Goal: Task Accomplishment & Management: Complete application form

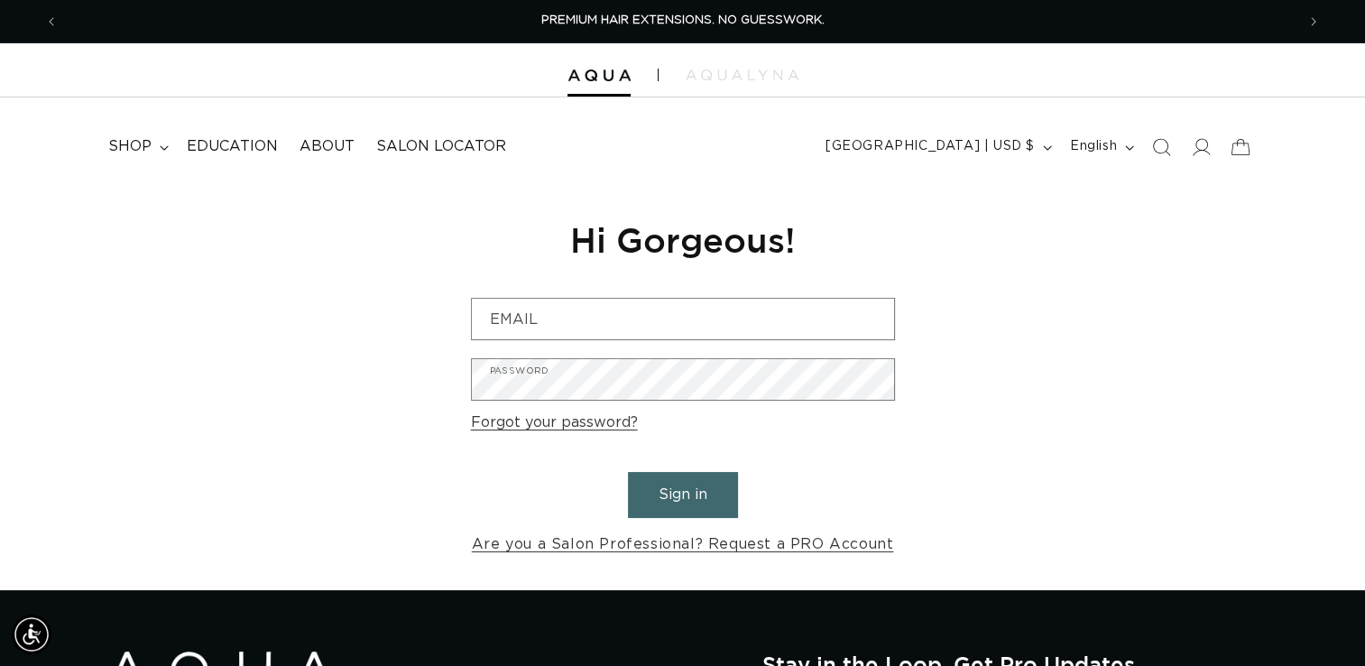
click at [1127, 219] on div "Reset your password We will send you an email to reset your password Email Subm…" at bounding box center [682, 387] width 1365 height 405
click at [838, 554] on link "Are you a Salon Professional? Request a PRO Account" at bounding box center [683, 544] width 422 height 26
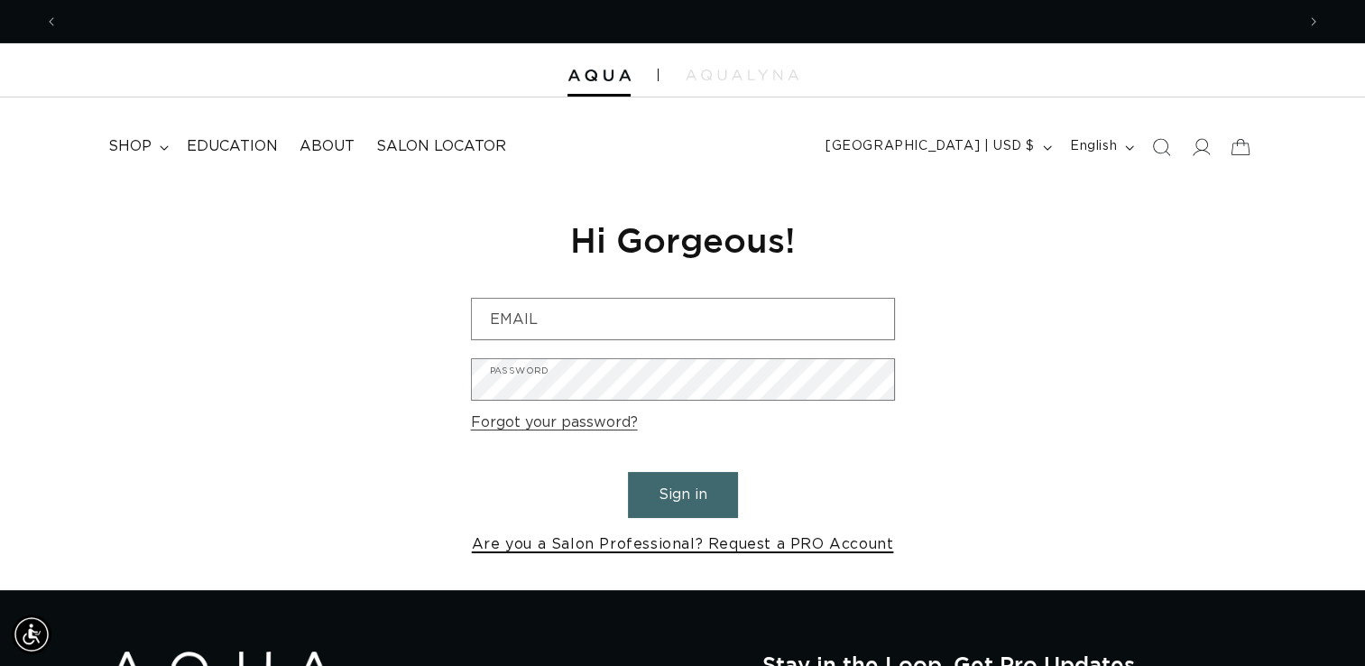
scroll to position [0, 1237]
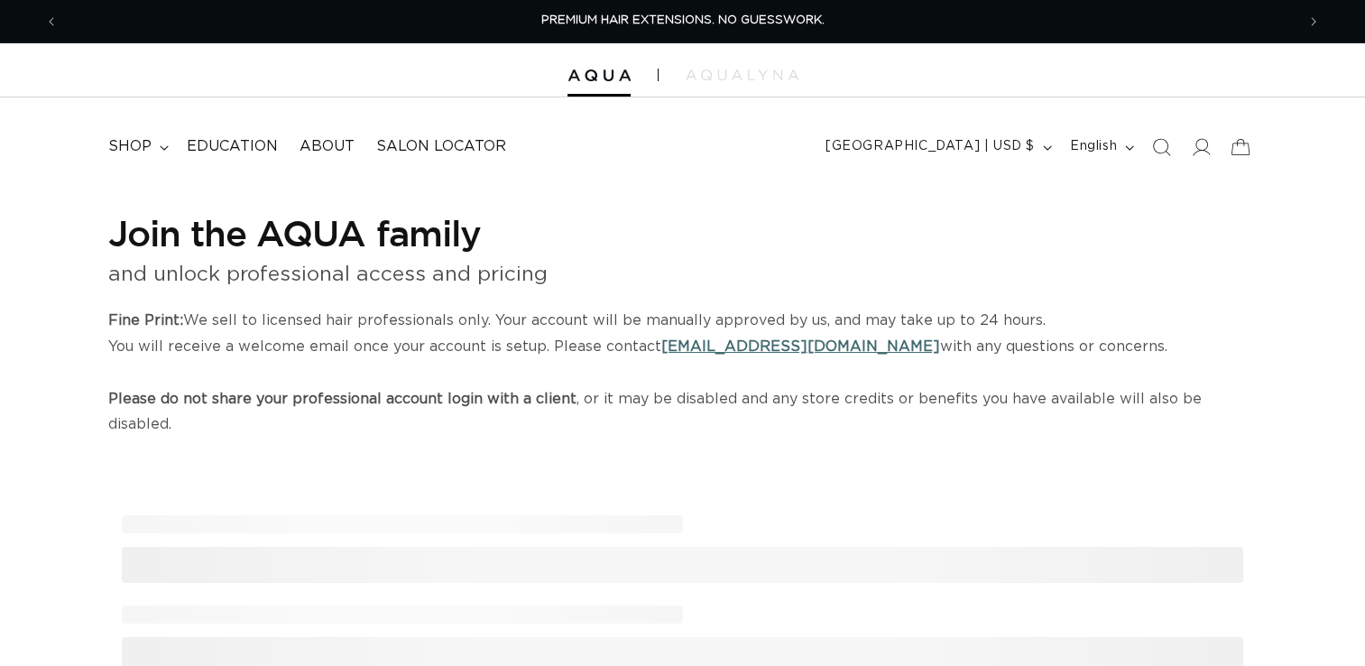
select select "US"
select select "[GEOGRAPHIC_DATA]"
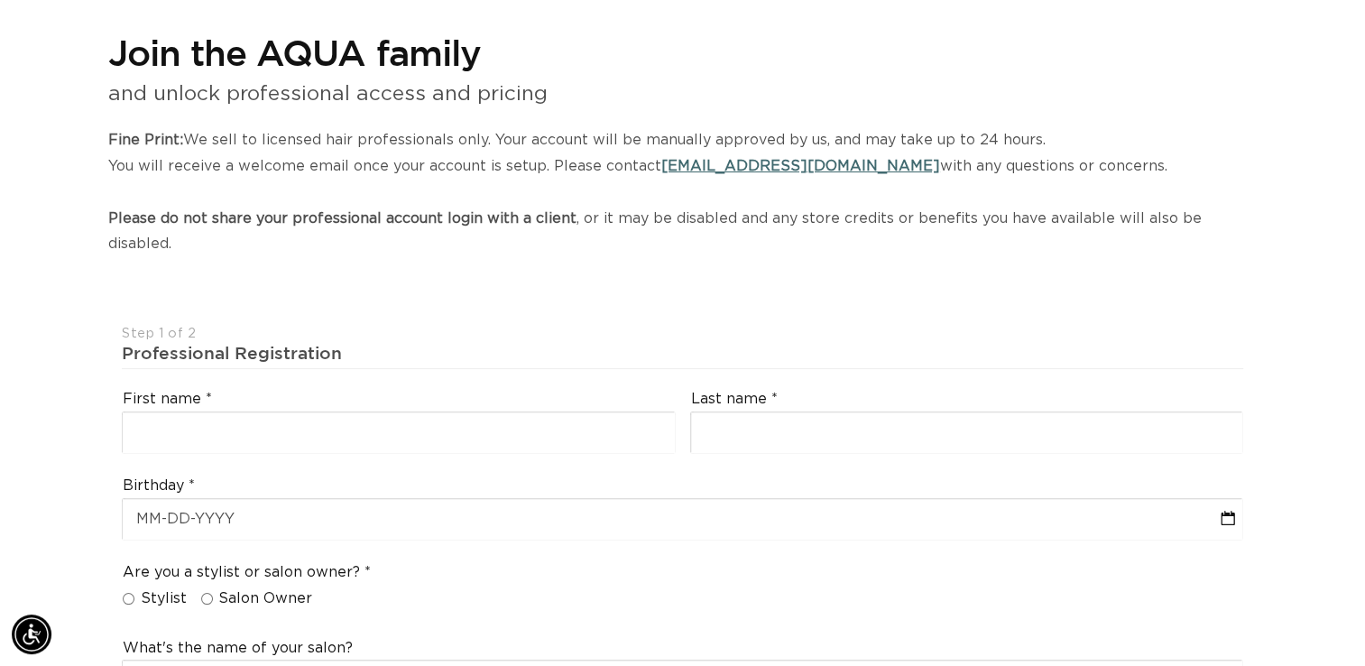
scroll to position [0, 2473]
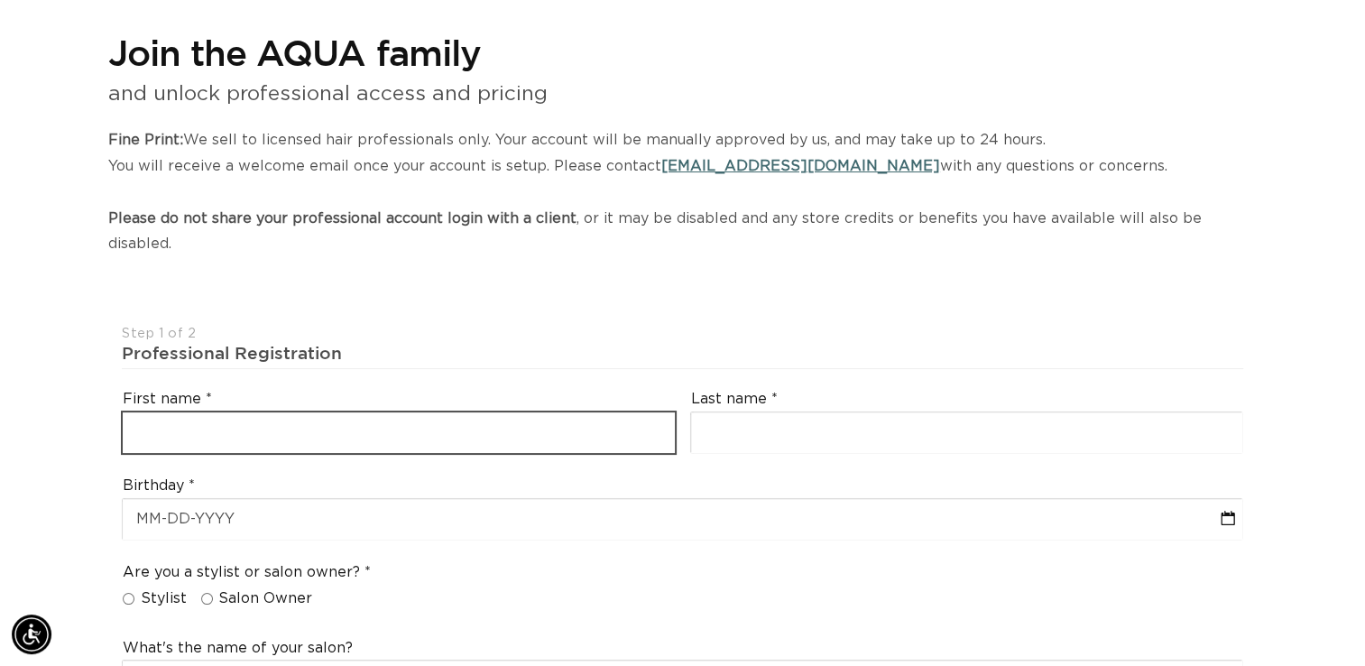
click at [429, 414] on input "text" at bounding box center [399, 432] width 552 height 41
type input "Olivia"
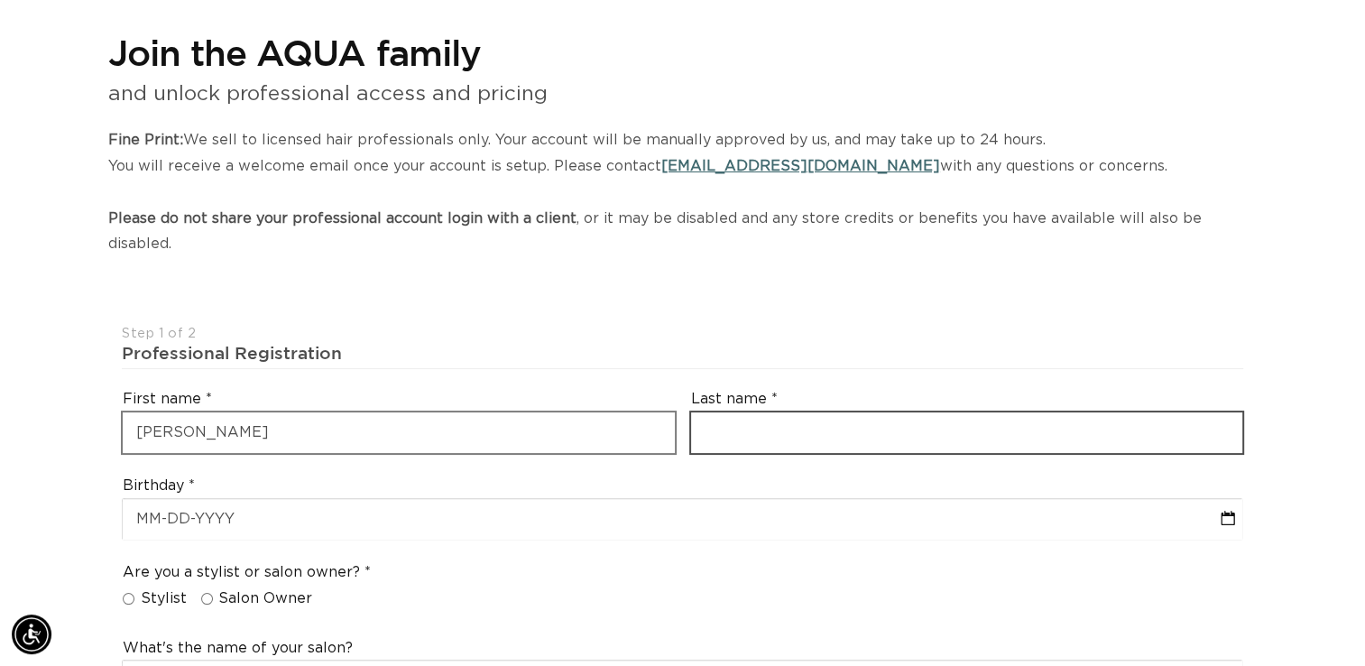
type input "Minor"
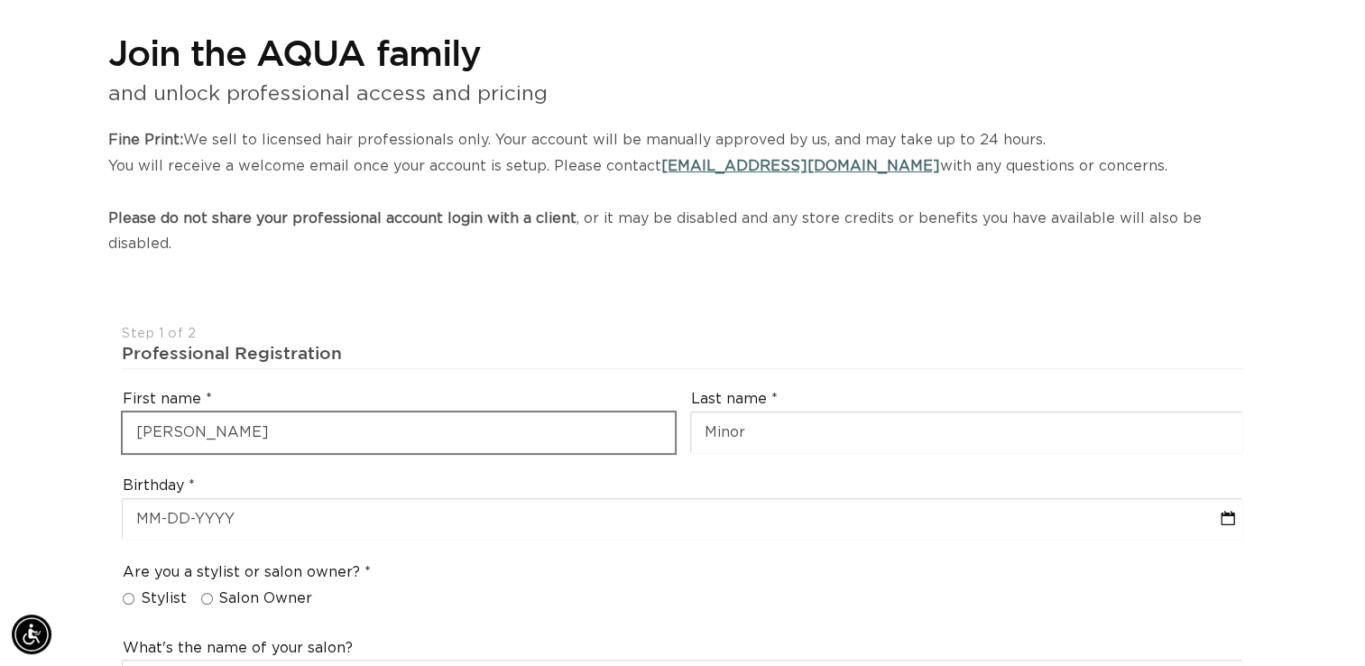
type input "thrivebeautymeadville@gmail.com"
type input "+18148074086"
type input "16335"
type input "+1 814 807 4086"
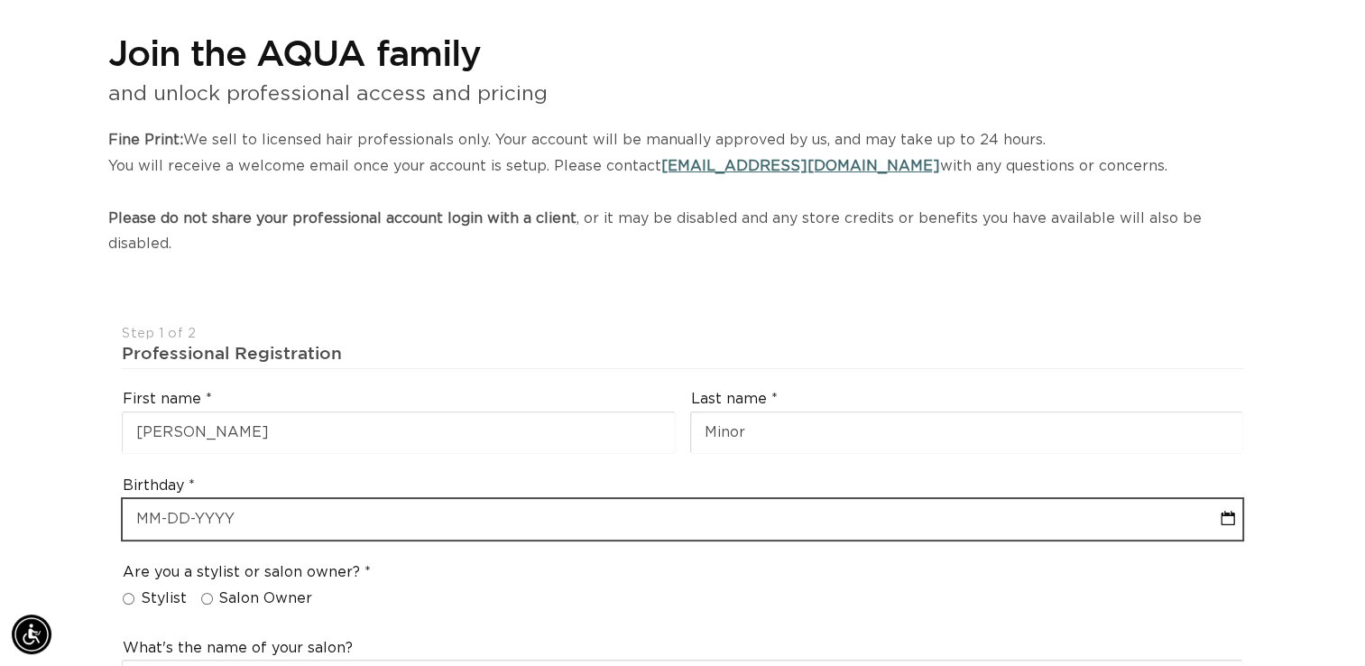
click at [263, 499] on input "text" at bounding box center [683, 519] width 1120 height 41
select select "9"
select select "2025"
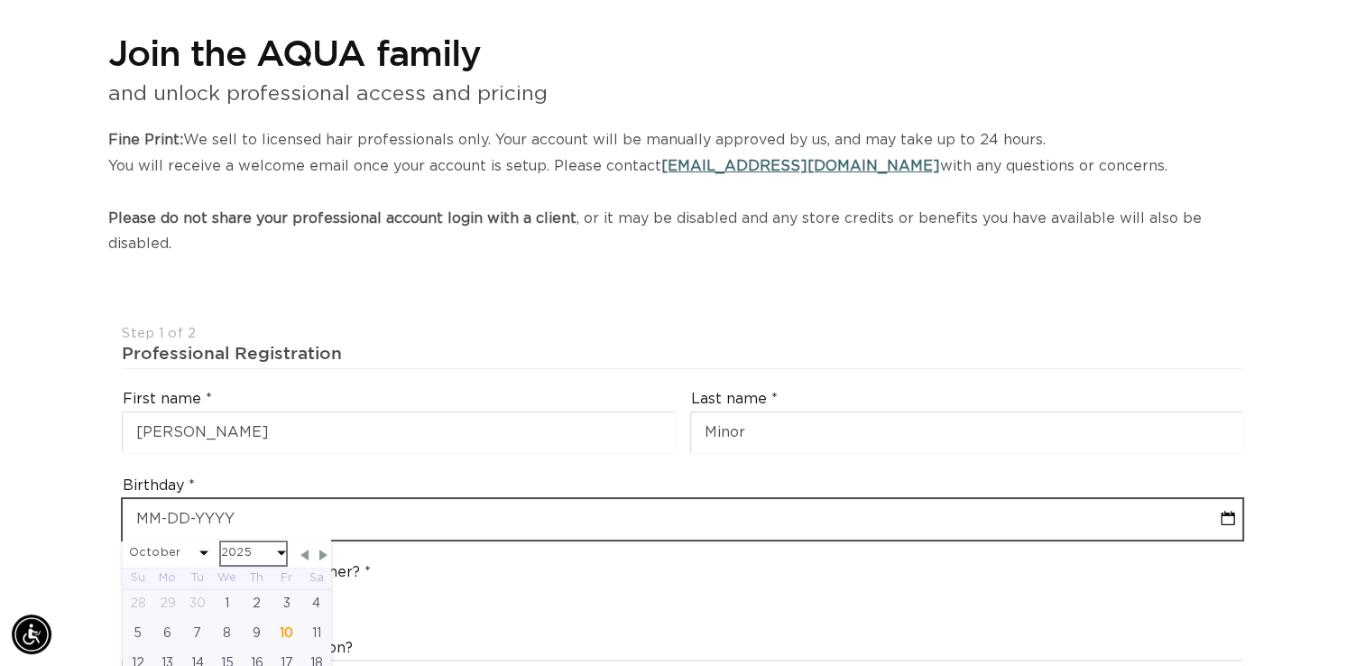
scroll to position [0, 1237]
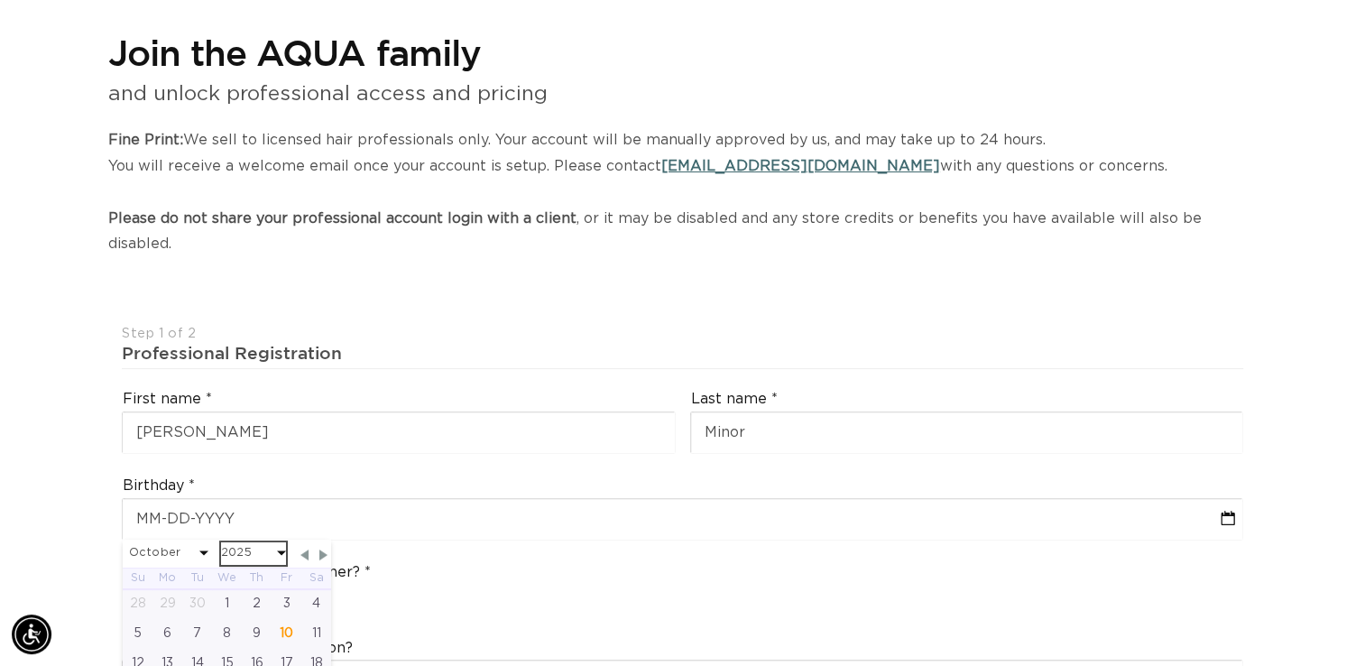
click at [251, 542] on select "2045 2044 2043 2042 2041 2040 2039 2038 2037 2036 2035 2034 2033 2032 2031 2030…" at bounding box center [253, 553] width 65 height 23
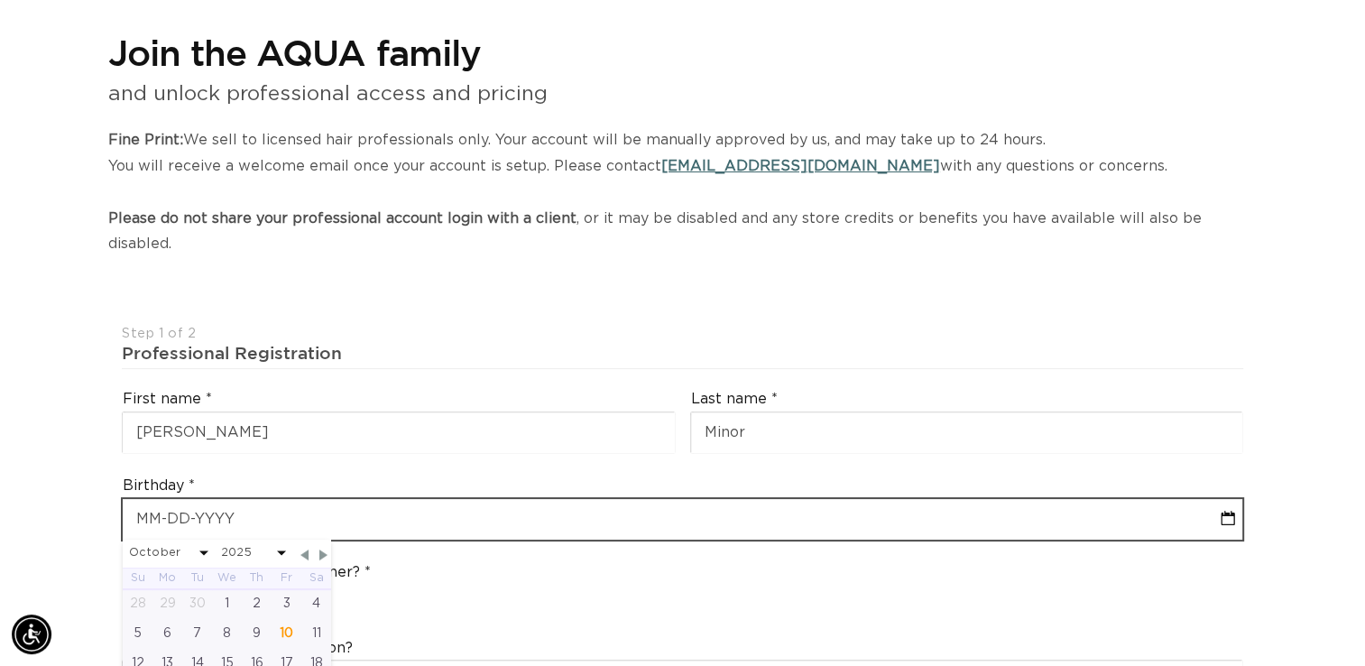
click at [392, 499] on input "text" at bounding box center [683, 519] width 1120 height 41
type input "0"
select select "9"
select select "2025"
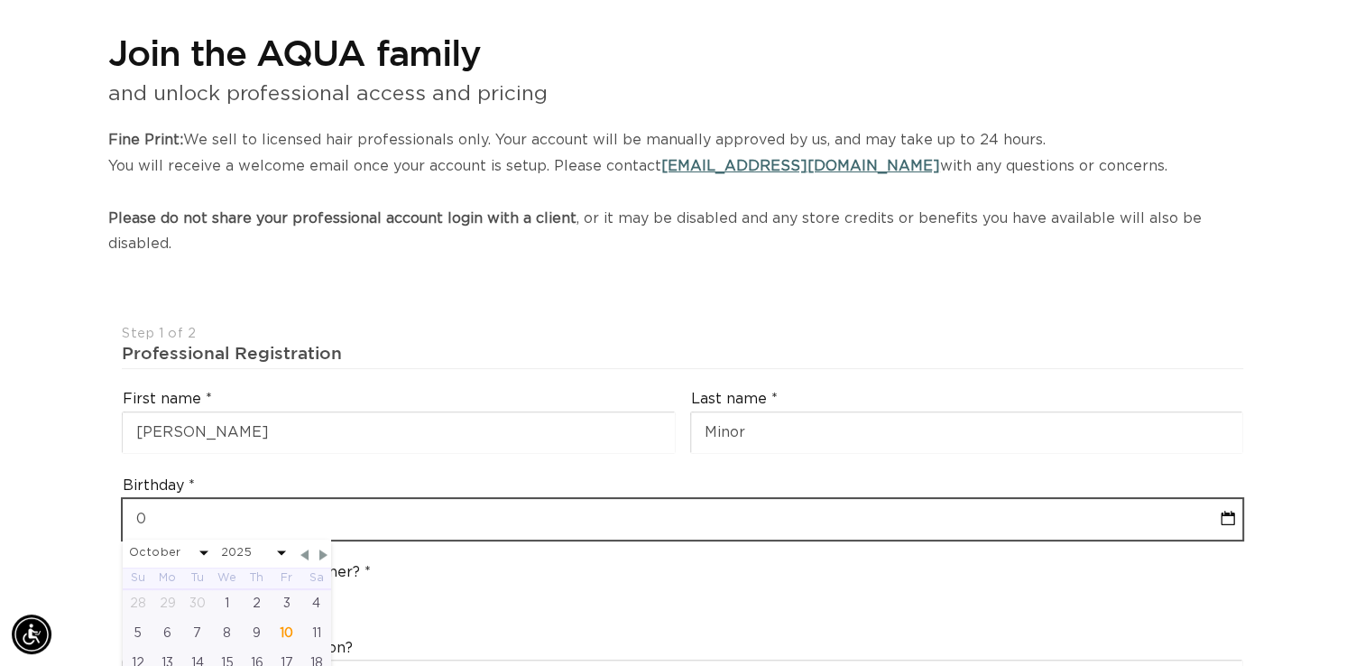
type input "04"
select select "9"
select select "2025"
type input "04-2"
select select "9"
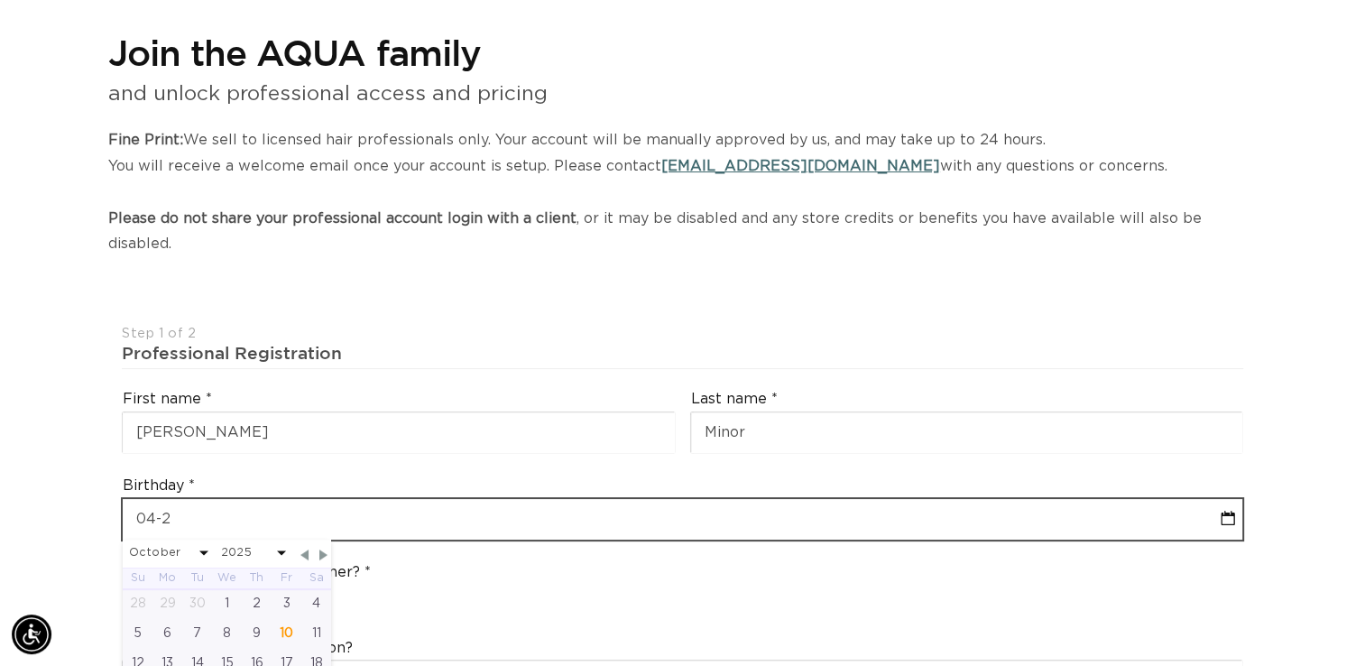
select select "2025"
type input "04-26"
select select "9"
select select "2025"
type input "04-26-2"
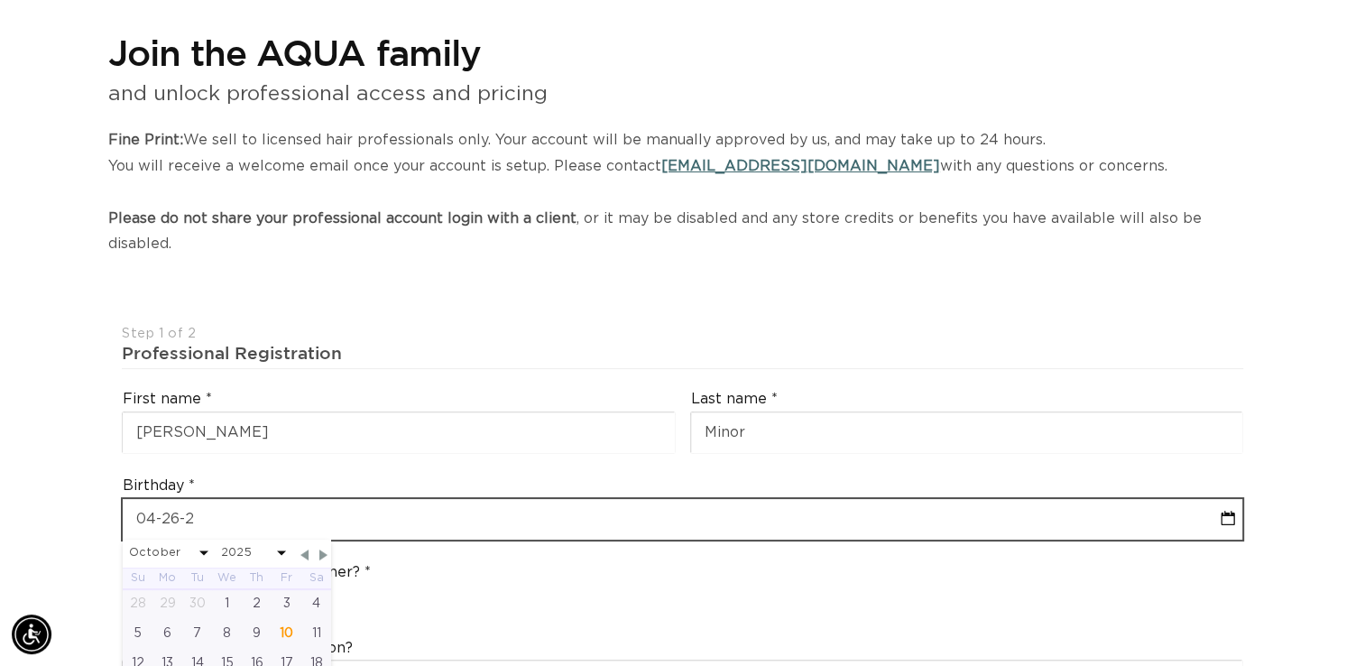
select select "9"
select select "2025"
type input "04-26-200"
select select "9"
select select "2025"
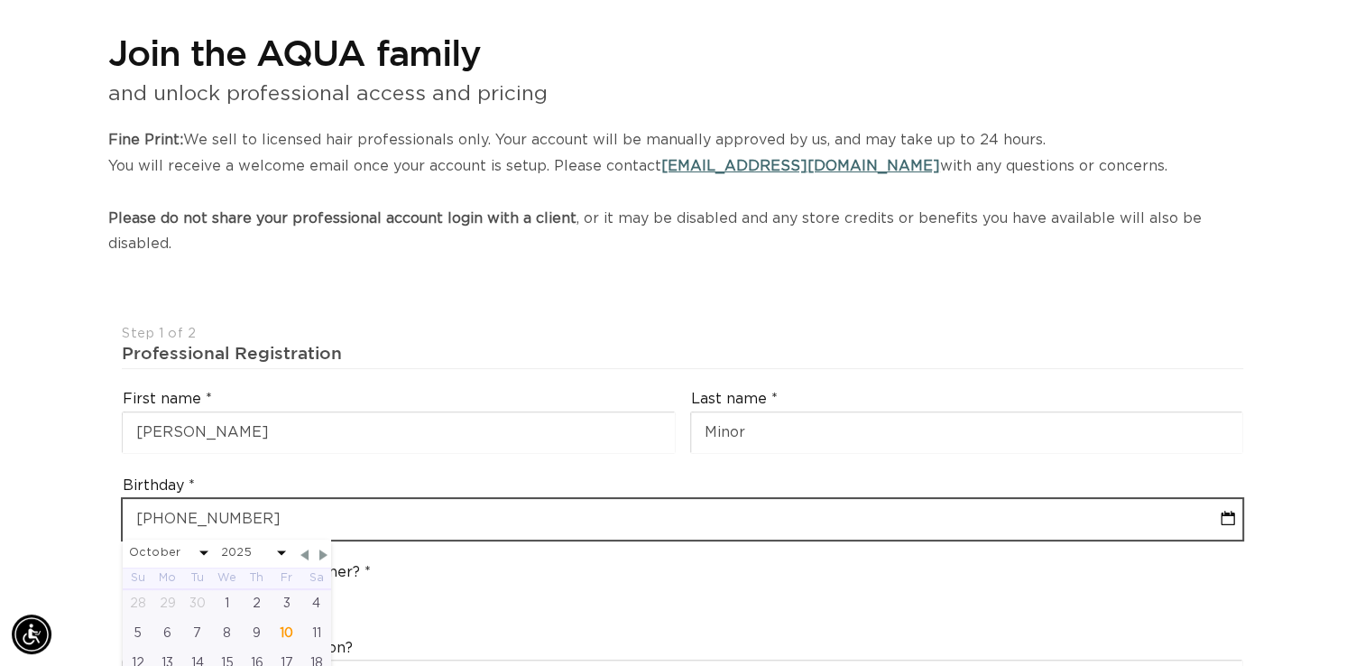
type input "04-26-2001"
select select "3"
select select "2001"
type input "04-26-2001"
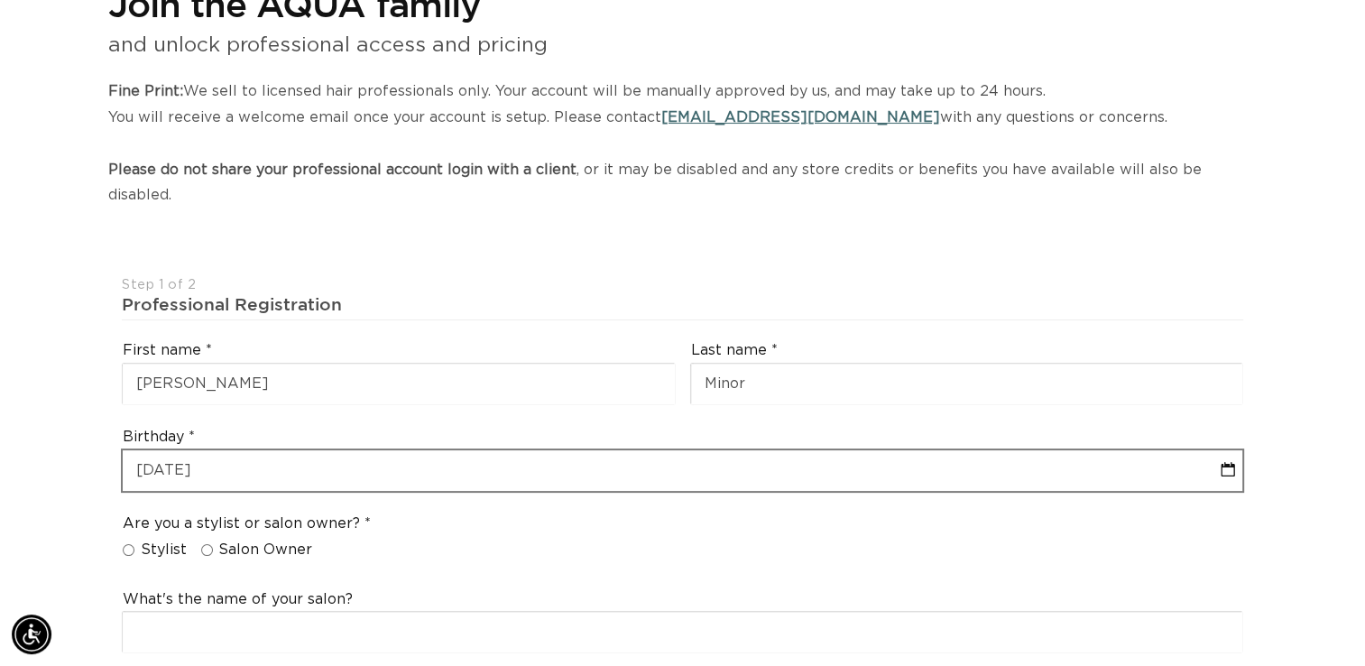
scroll to position [361, 0]
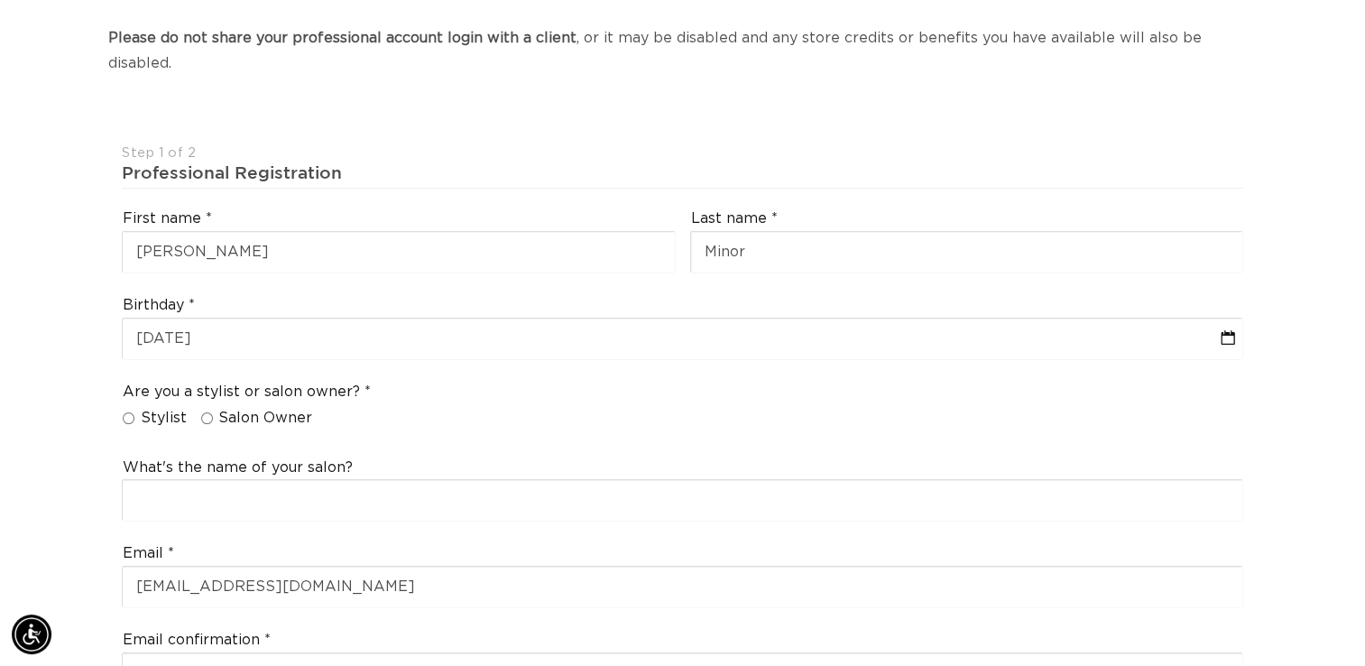
click at [201, 412] on input "Salon Owner" at bounding box center [207, 418] width 12 height 12
radio input "true"
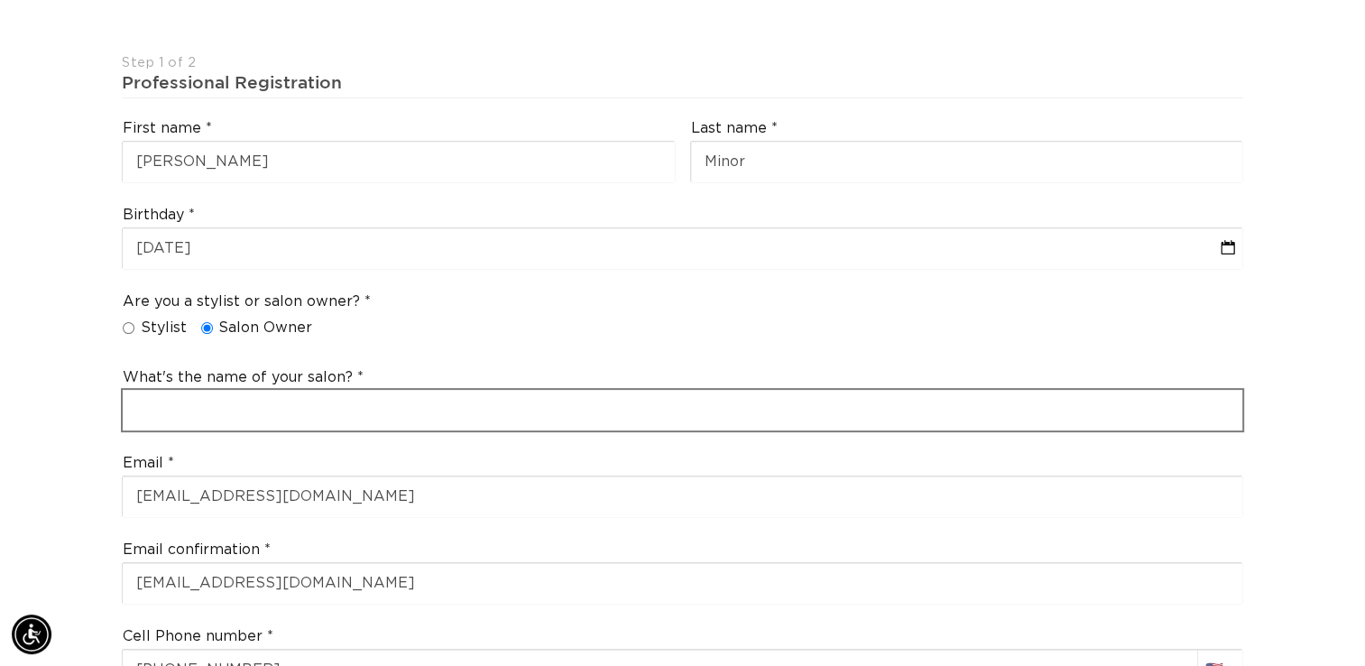
scroll to position [0, 1237]
click at [301, 390] on input "text" at bounding box center [683, 410] width 1120 height 41
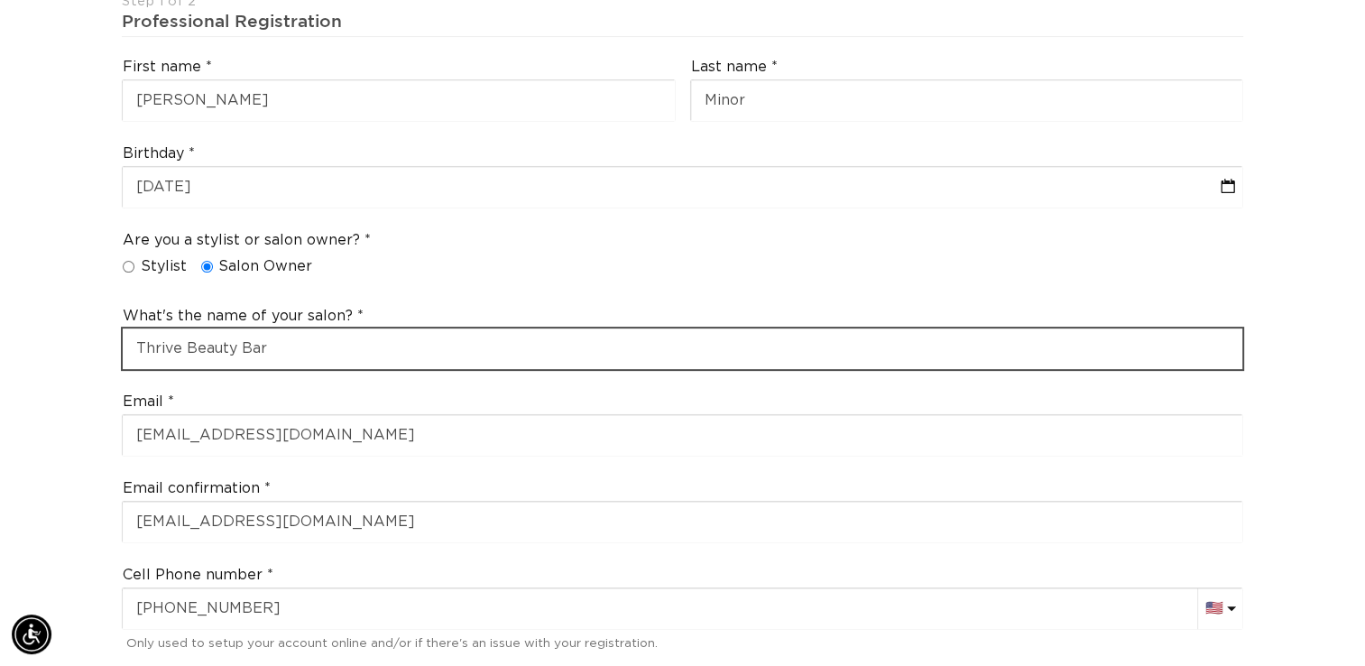
scroll to position [812, 0]
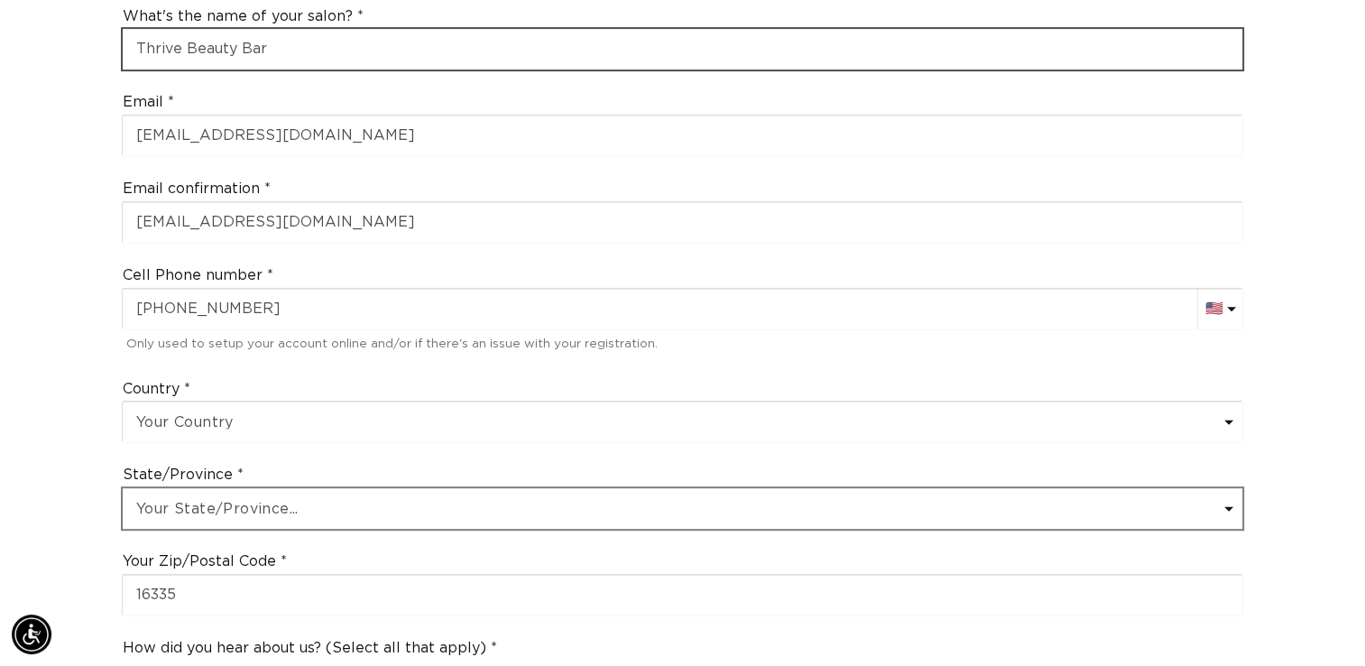
type input "Thrive Beauty Bar"
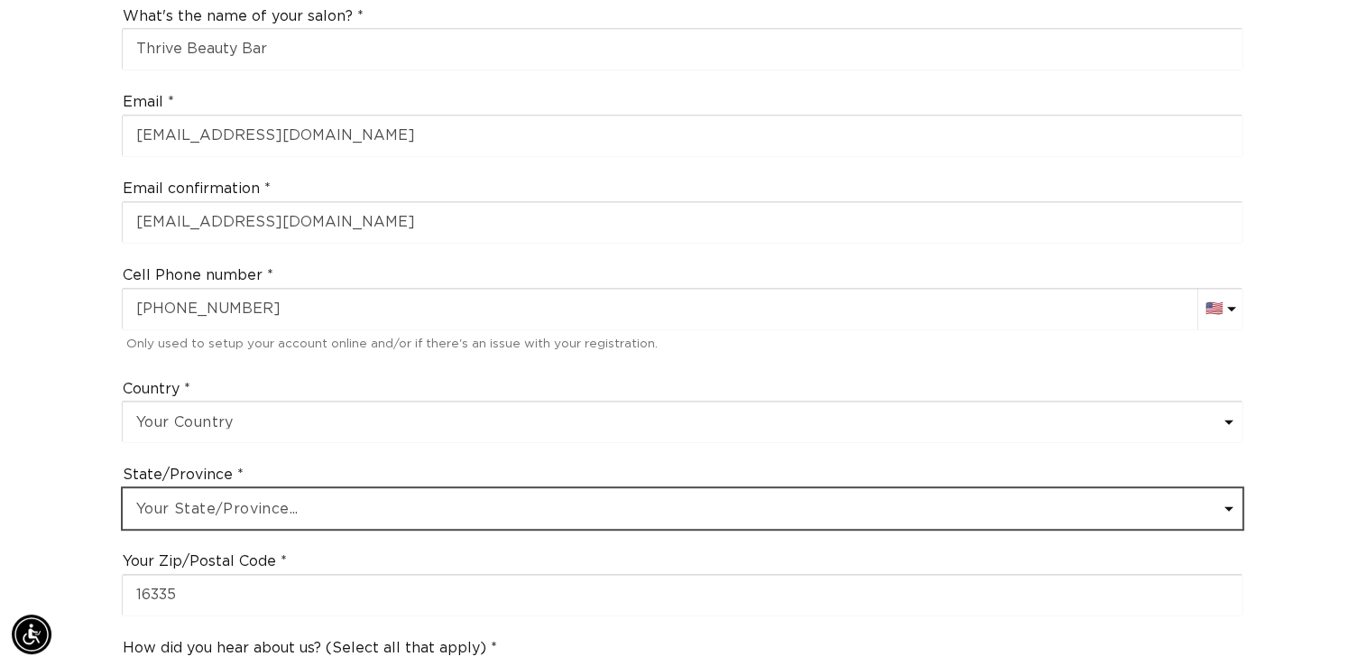
click at [325, 488] on select "Your State/Province... Alabama Alaska American Samoa Arizona Arkansas Californi…" at bounding box center [683, 508] width 1120 height 41
select select "Pennsylvania"
click at [123, 488] on select "Your State/Province... Alabama Alaska American Samoa Arizona Arkansas Californi…" at bounding box center [683, 508] width 1120 height 41
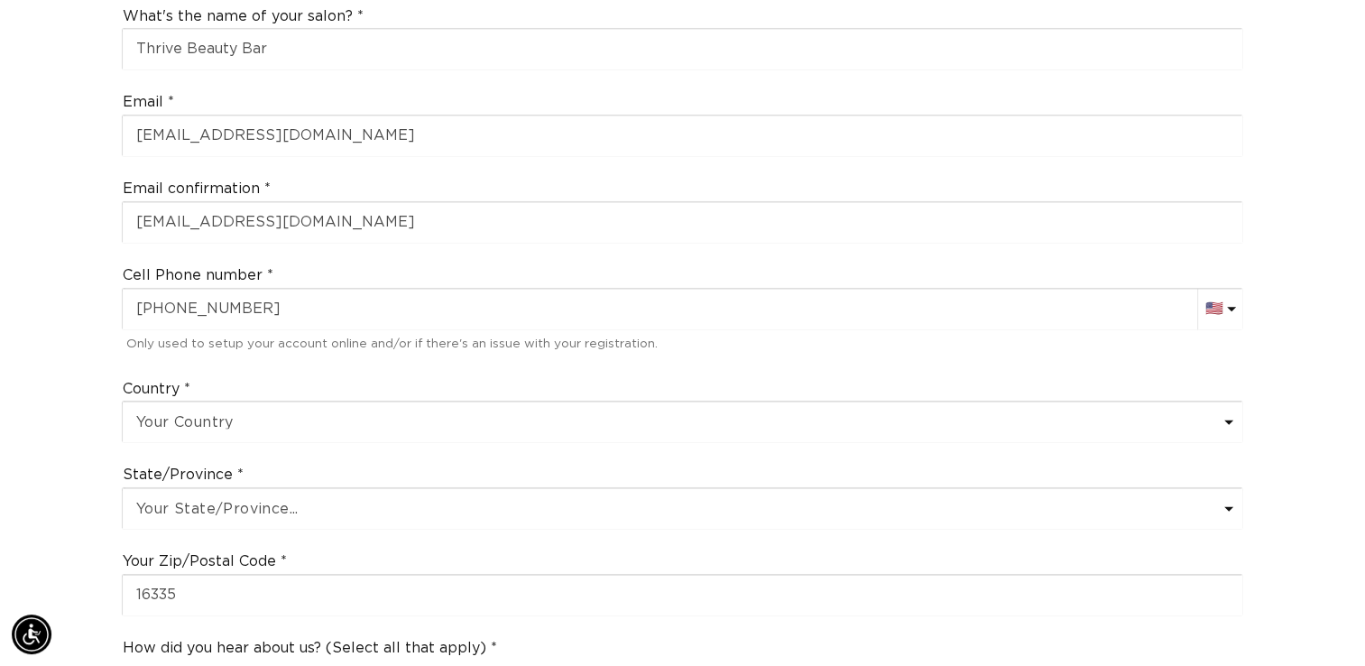
click at [96, 410] on div "Join the AQUA family and unlock professional access and pricing Fine Print: We …" at bounding box center [682, 422] width 1365 height 2098
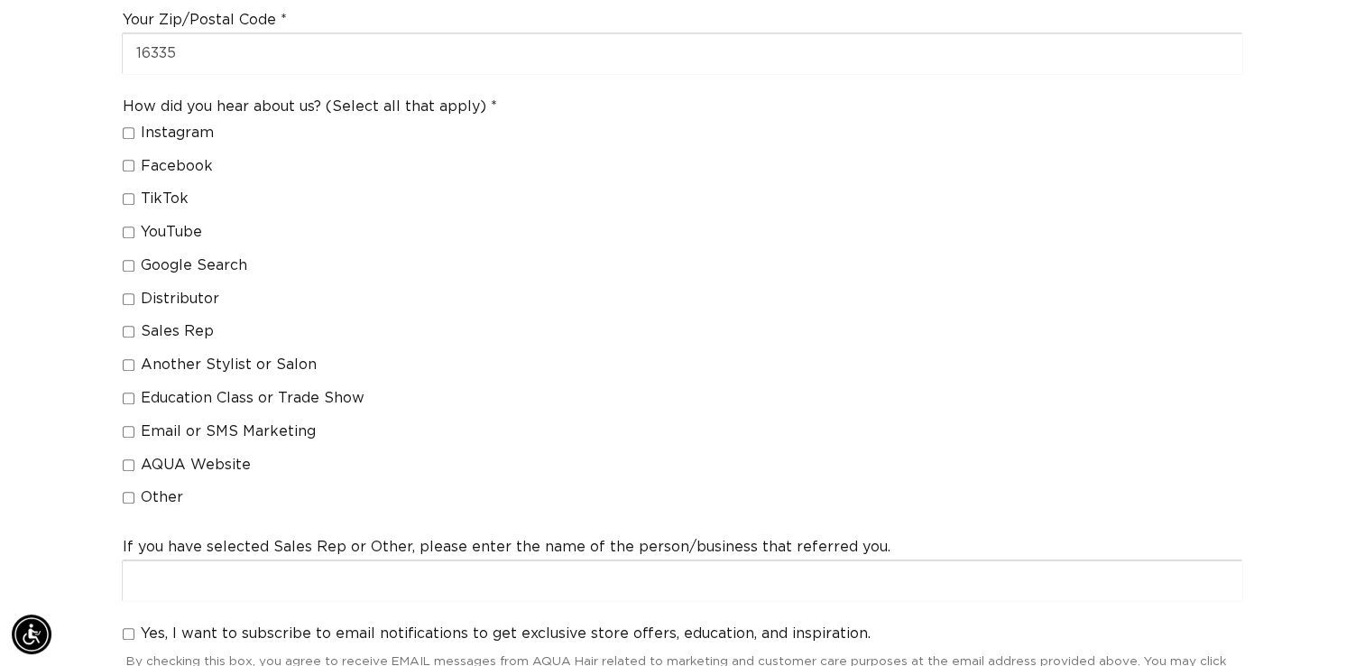
click at [129, 260] on input "Google Search" at bounding box center [129, 266] width 12 height 12
checkbox input "true"
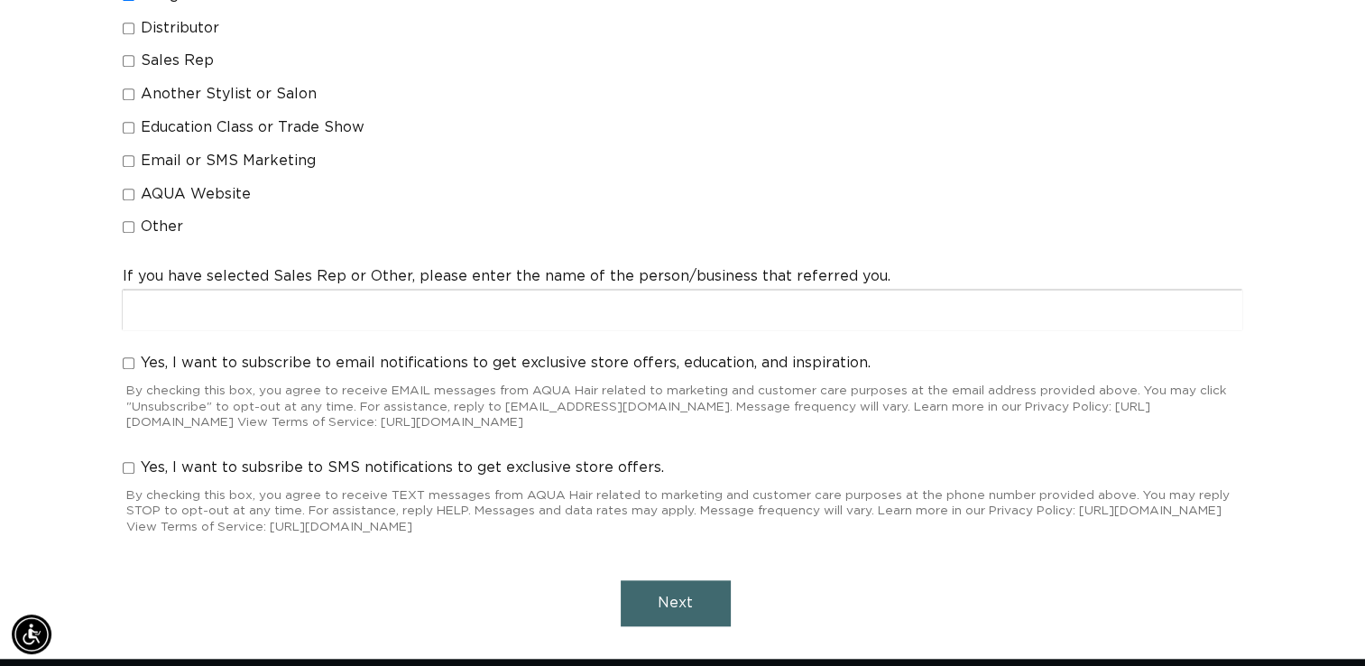
scroll to position [0, 2473]
click at [683, 596] on span "Next" at bounding box center [675, 603] width 35 height 14
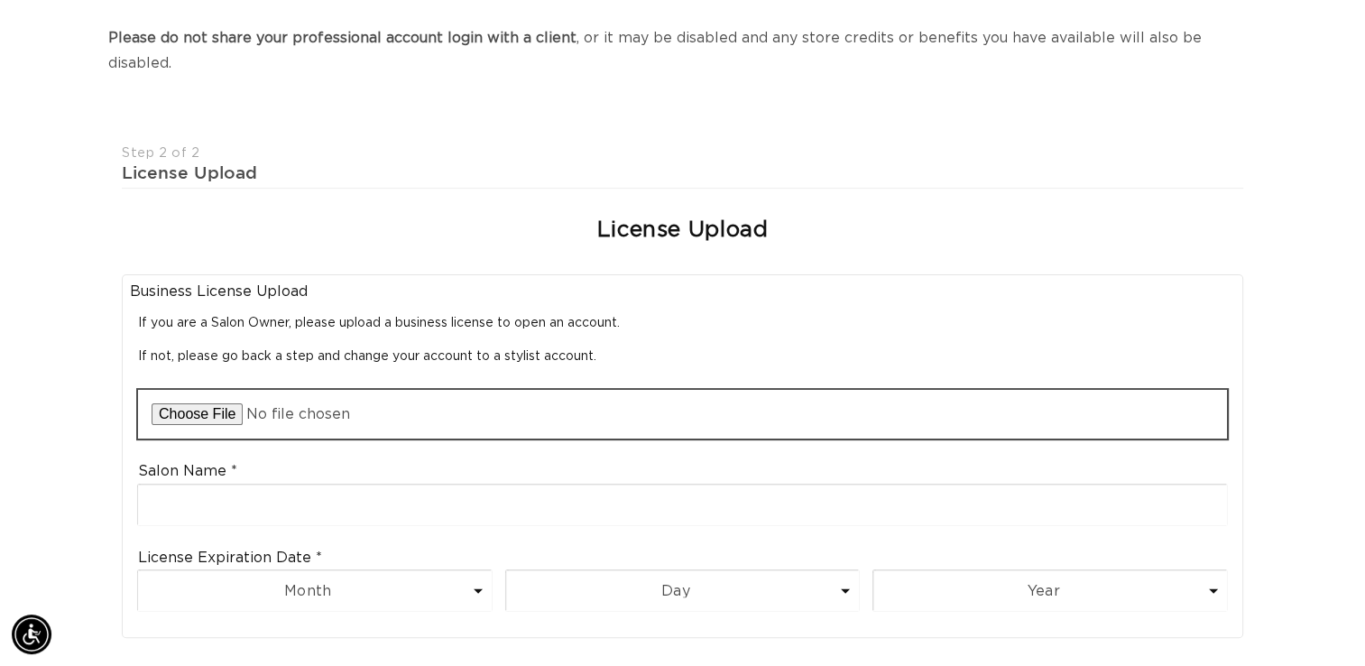
click at [222, 390] on input "file" at bounding box center [682, 414] width 1089 height 49
type input "C:\fakepath\CB142294.pdf"
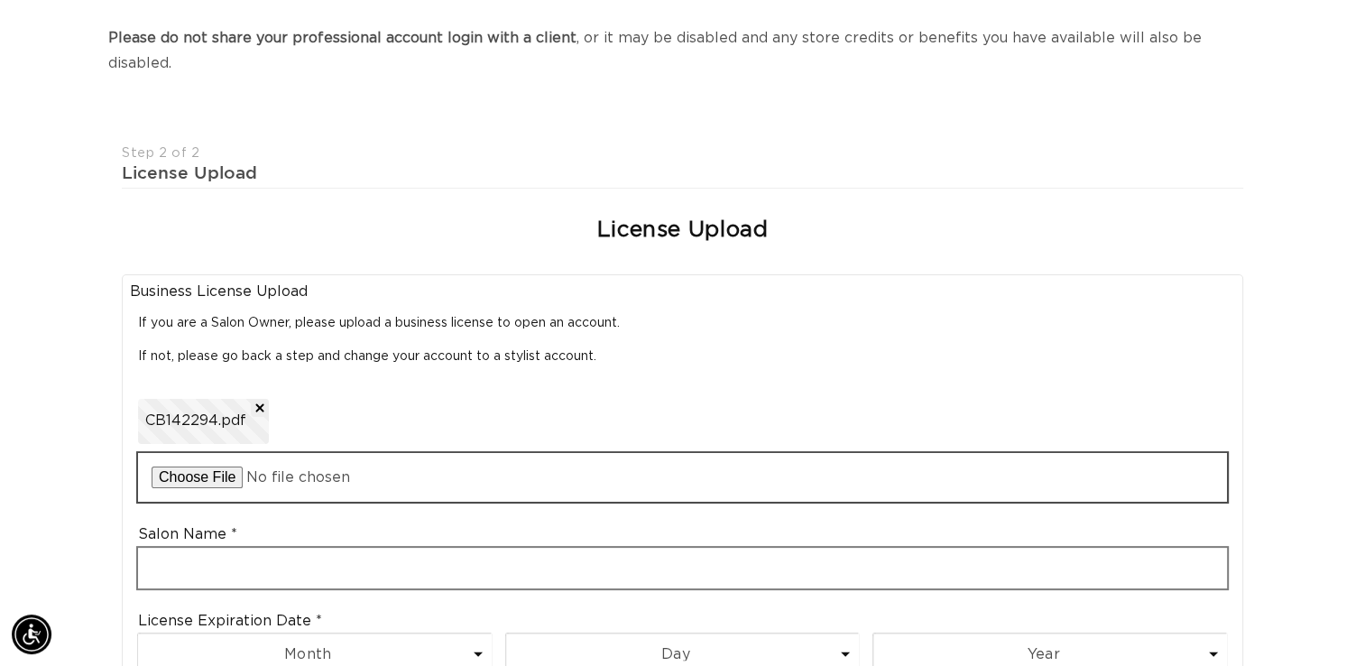
scroll to position [0, 1237]
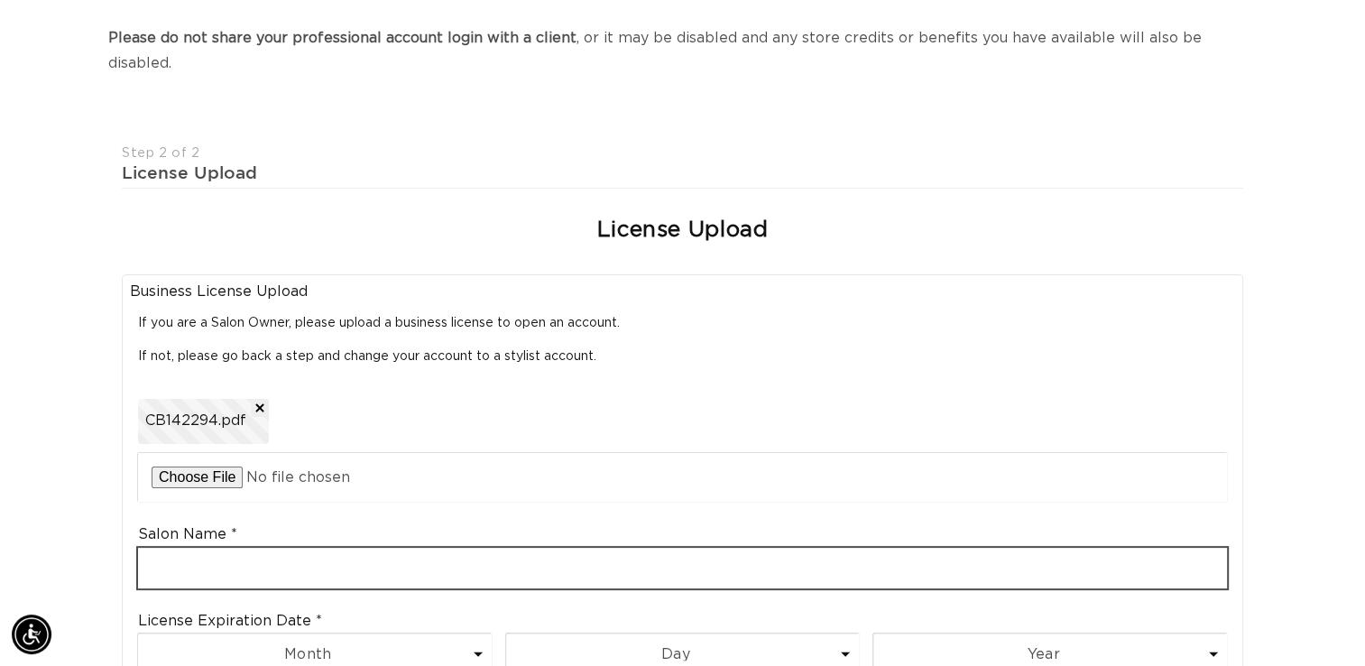
click at [273, 548] on input "text" at bounding box center [682, 568] width 1089 height 41
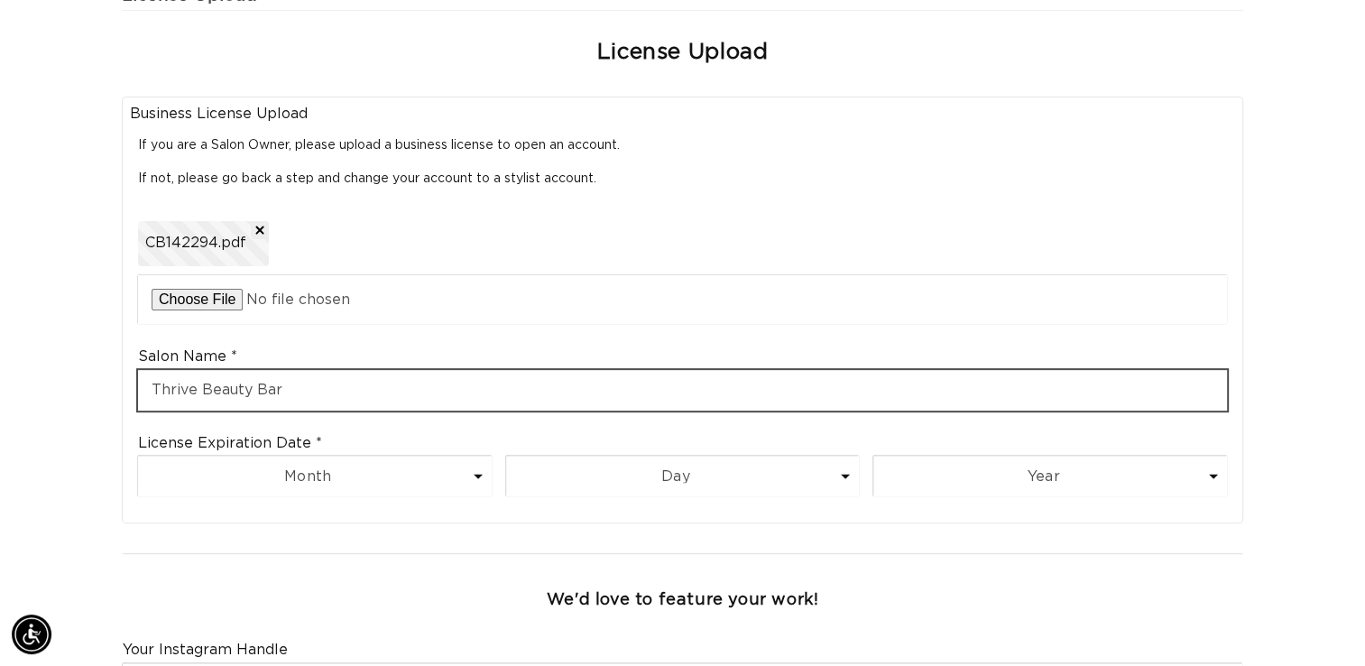
scroll to position [0, 0]
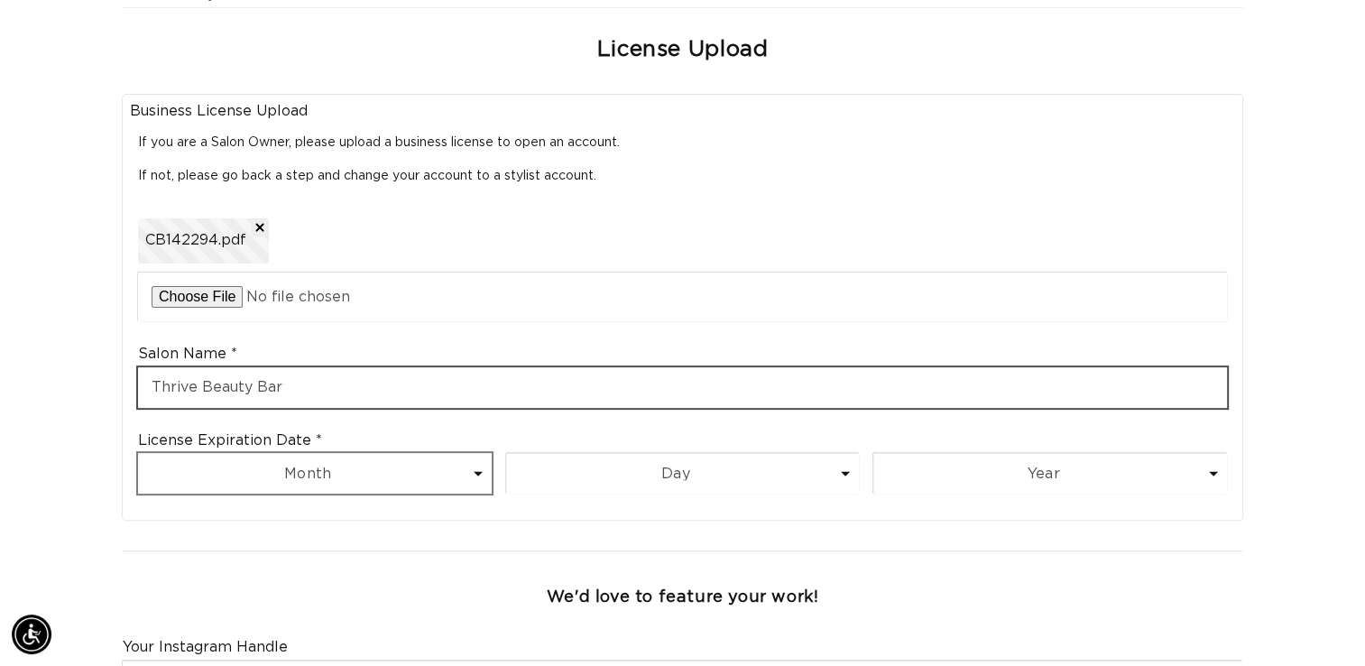
type input "Thrive Beauty Bar"
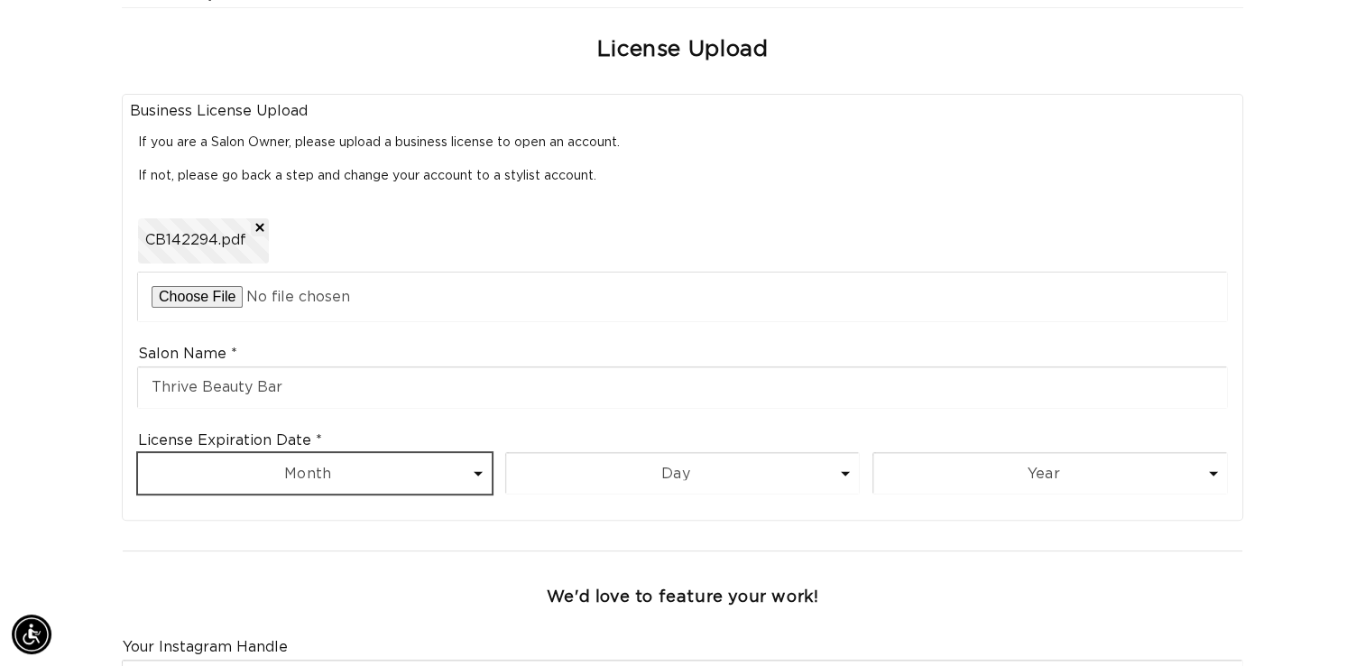
click at [365, 453] on select "Month 1 2 3 4 5 6 7 8 9 10 11 12" at bounding box center [315, 473] width 354 height 41
select select "1"
click at [138, 453] on select "Month 1 2 3 4 5 6 7 8 9 10 11 12" at bounding box center [315, 473] width 354 height 41
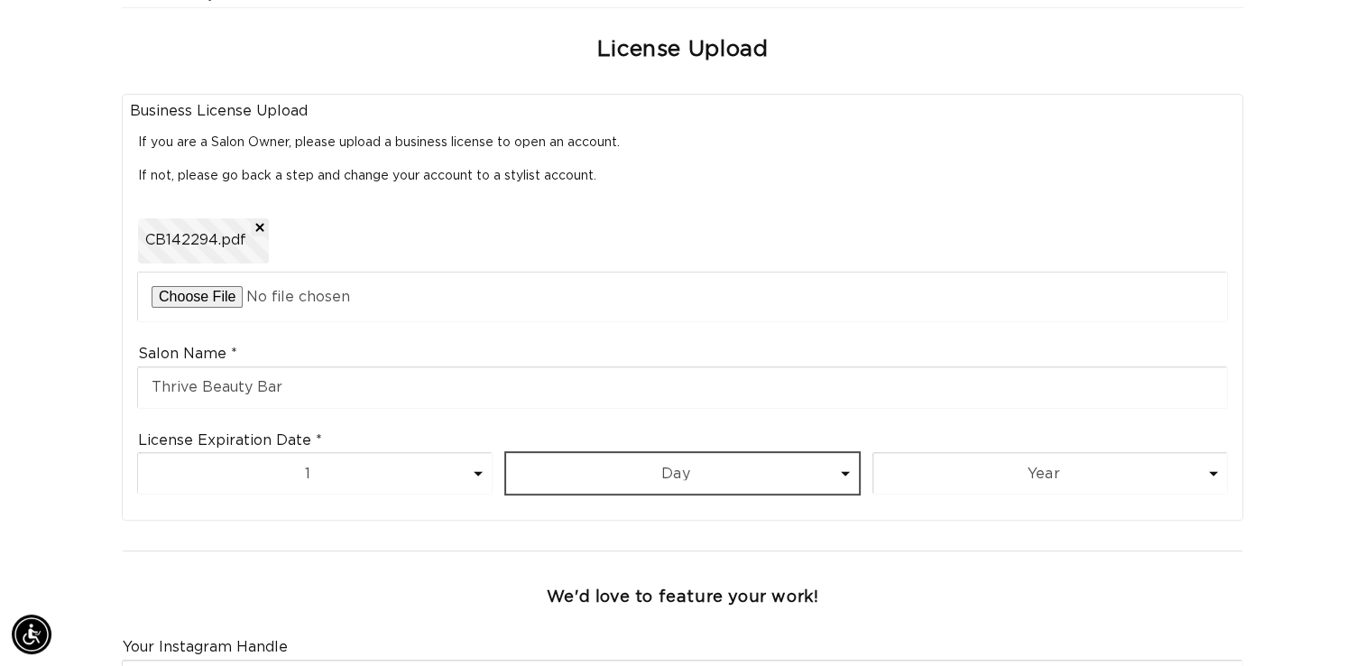
click at [680, 453] on select "Day 1 2 3 4 5 6 7 8 9 10 11 12 13 14 15 16 17 18 19 20 21 22 23 24 25 26 27 28 …" at bounding box center [683, 473] width 354 height 41
select select "31"
click at [506, 453] on select "Day 1 2 3 4 5 6 7 8 9 10 11 12 13 14 15 16 17 18 19 20 21 22 23 24 25 26 27 28 …" at bounding box center [683, 473] width 354 height 41
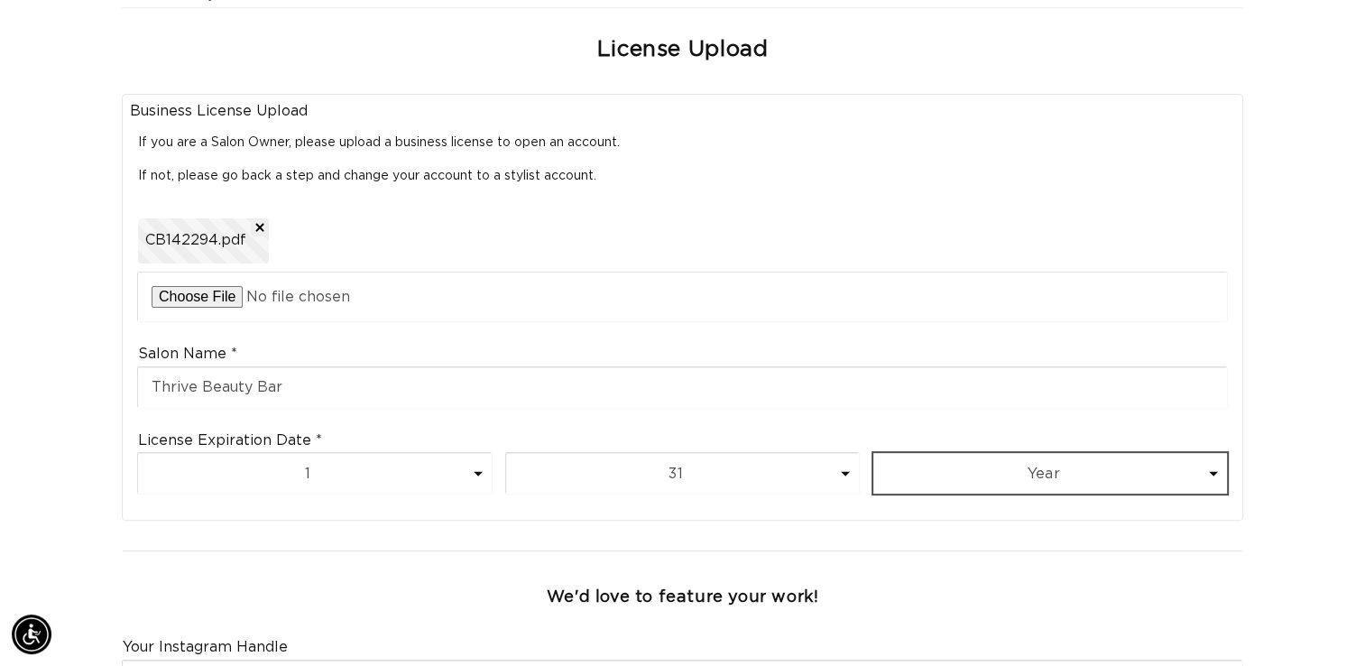
click at [1007, 453] on select "Year 2025 2026 2027 2028 2029 2030 2031 2032 2033 2034 2035 2036 2037 2038 2039…" at bounding box center [1050, 473] width 354 height 41
select select "2027"
click at [873, 453] on select "Year 2025 2026 2027 2028 2029 2030 2031 2032 2033 2034 2035 2036 2037 2038 2039…" at bounding box center [1050, 473] width 354 height 41
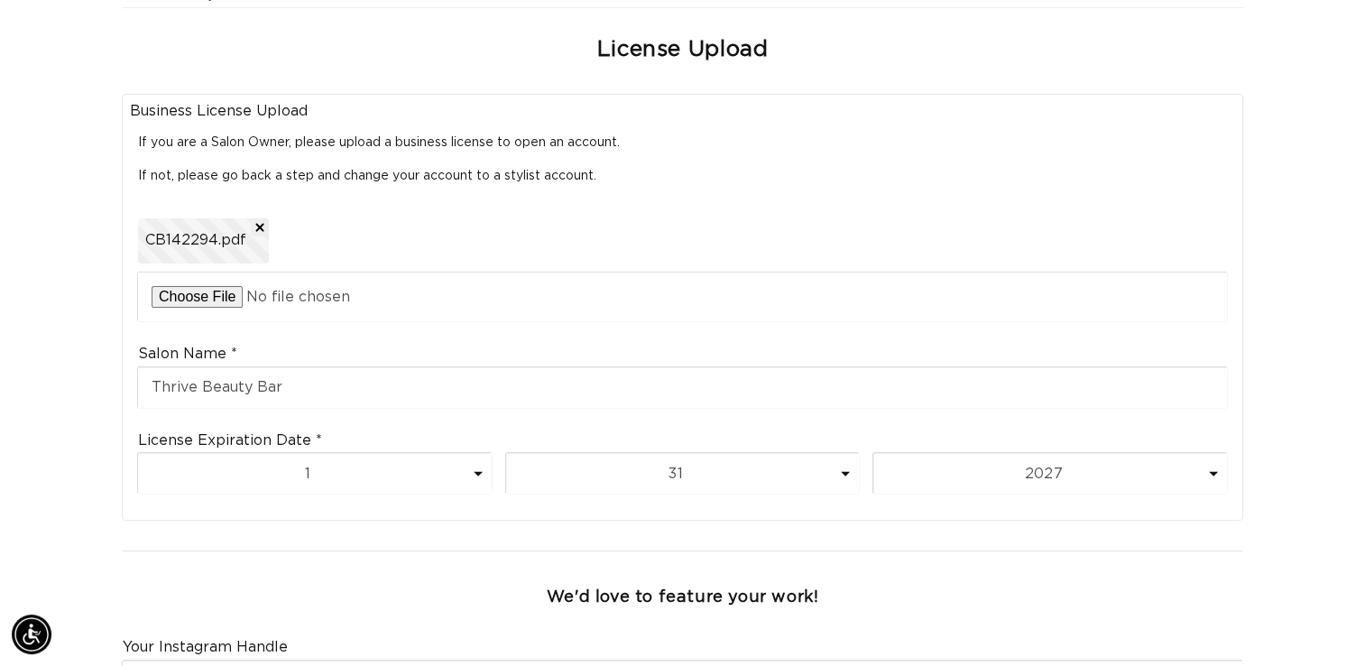
click at [1297, 310] on div "Join the AQUA family and unlock professional access and pricing Fine Print: We …" at bounding box center [682, 270] width 1365 height 1253
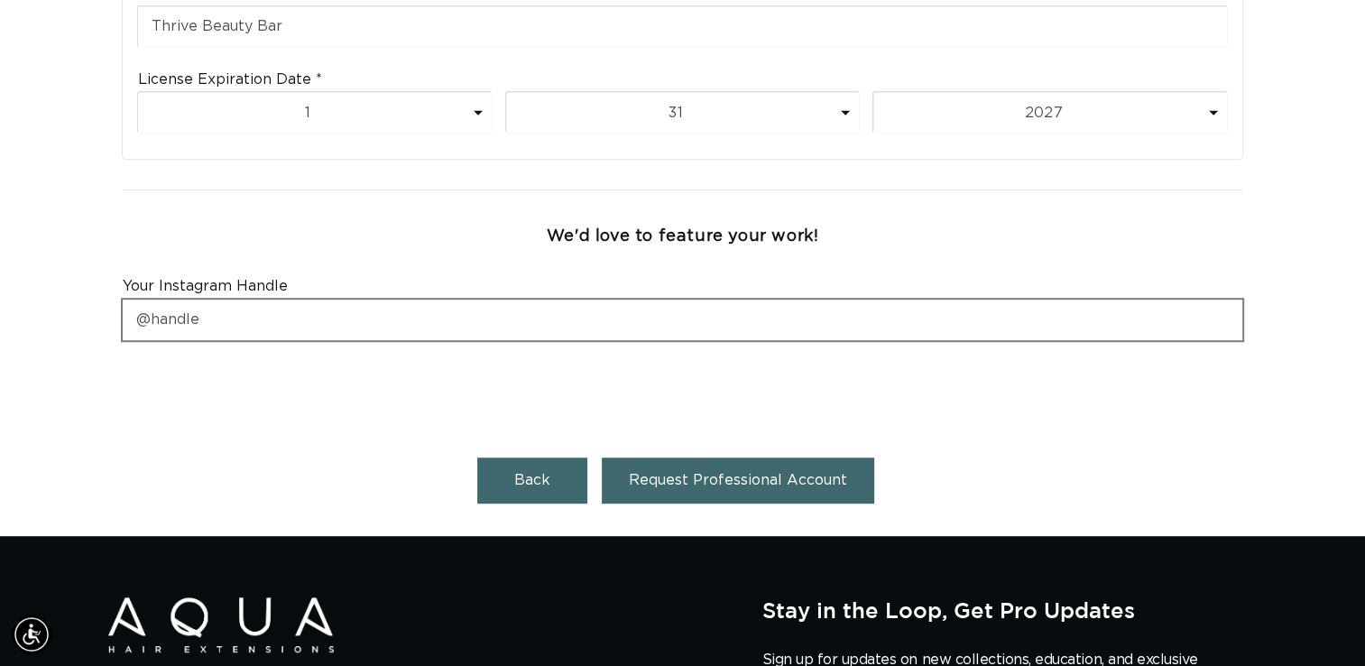
scroll to position [0, 1237]
click at [400, 301] on input "text" at bounding box center [683, 320] width 1120 height 41
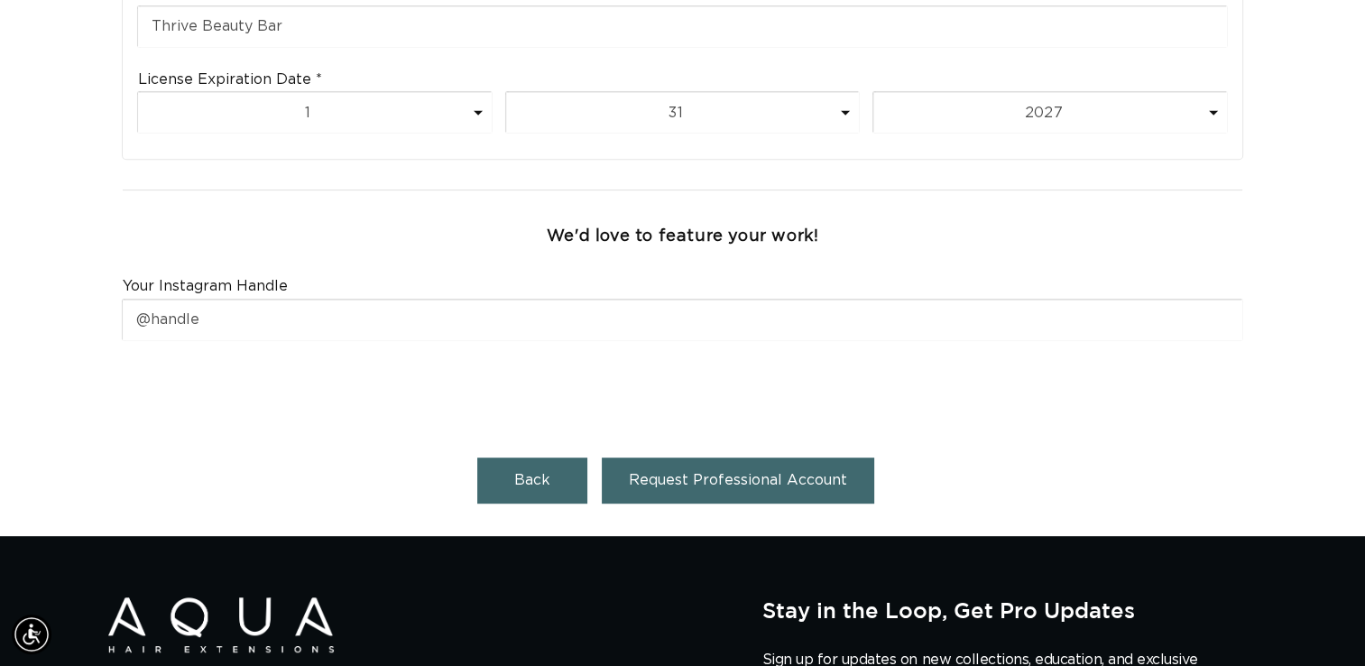
click at [448, 394] on div at bounding box center [683, 389] width 1136 height 69
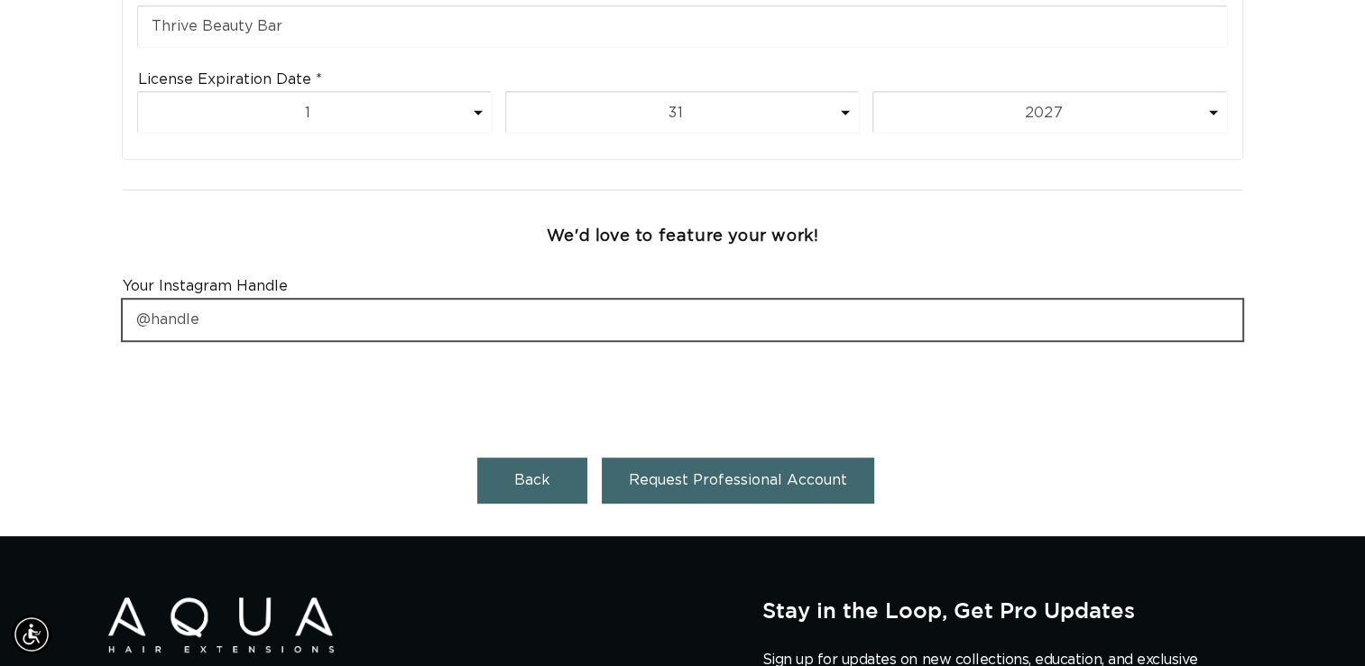
click at [270, 300] on input "text" at bounding box center [683, 320] width 1120 height 41
type input "thrivebeautybar.llc"
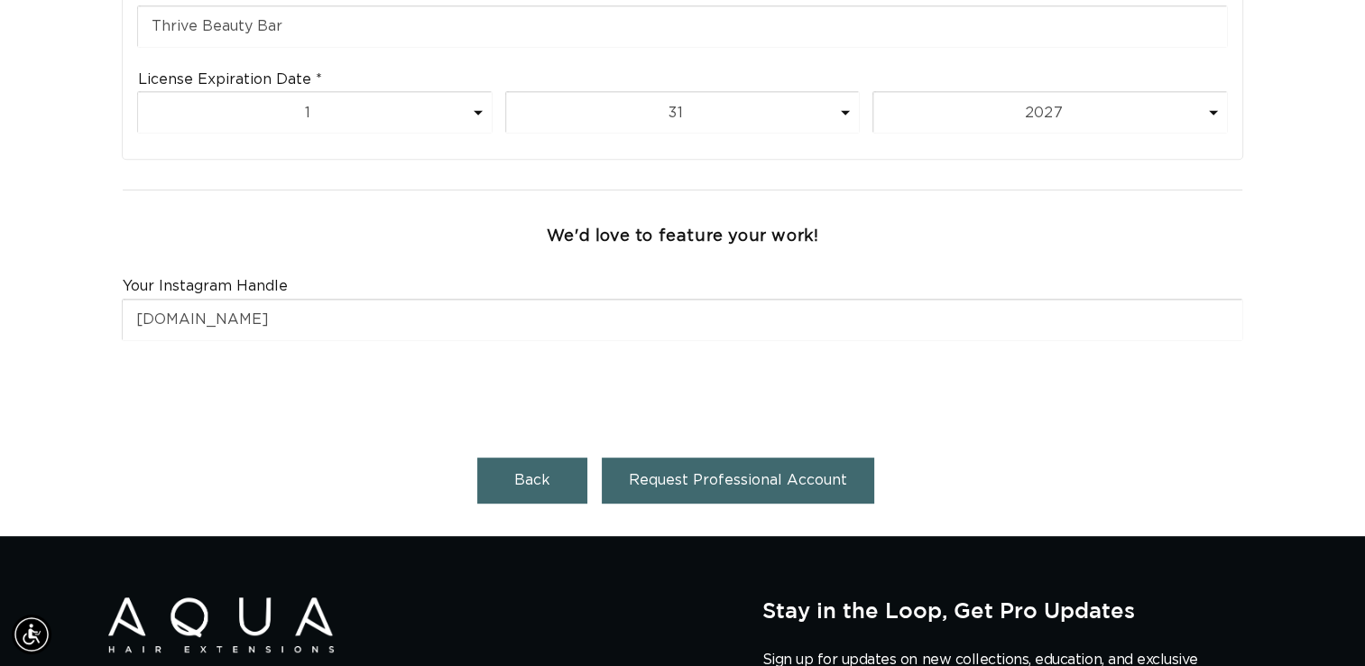
click at [700, 457] on button "Request Professional Account" at bounding box center [738, 480] width 272 height 46
